Goal: Use online tool/utility: Utilize a website feature to perform a specific function

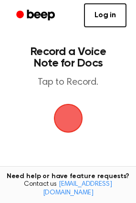
click at [77, 120] on span "button" at bounding box center [68, 118] width 29 height 29
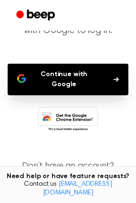
scroll to position [71, 0]
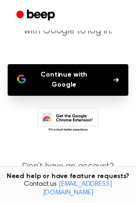
click at [96, 70] on button "Continue with Google" at bounding box center [68, 80] width 121 height 32
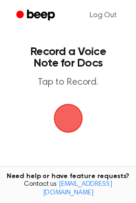
click at [60, 122] on span "button" at bounding box center [68, 118] width 27 height 27
click at [69, 110] on span "button" at bounding box center [68, 118] width 29 height 29
click at [68, 109] on span "button" at bounding box center [68, 118] width 29 height 29
click at [71, 123] on span "button" at bounding box center [68, 118] width 27 height 27
click at [62, 118] on span "button" at bounding box center [68, 118] width 27 height 27
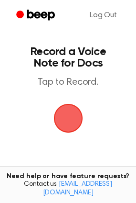
click at [65, 114] on span "button" at bounding box center [68, 118] width 27 height 27
click at [64, 120] on span "button" at bounding box center [68, 118] width 53 height 53
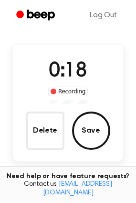
scroll to position [96, 0]
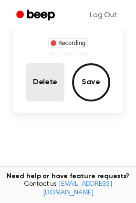
click at [44, 88] on button "Delete" at bounding box center [45, 82] width 38 height 38
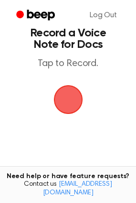
scroll to position [0, 0]
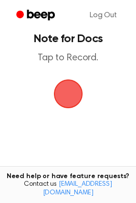
scroll to position [24, 0]
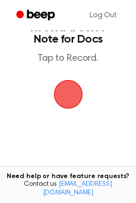
click at [69, 89] on span "button" at bounding box center [68, 94] width 46 height 46
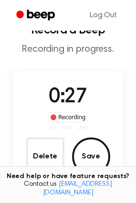
scroll to position [0, 0]
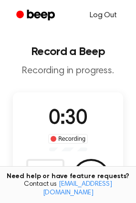
click at [112, 14] on link "Log Out" at bounding box center [103, 15] width 46 height 23
